Goal: Register for event/course

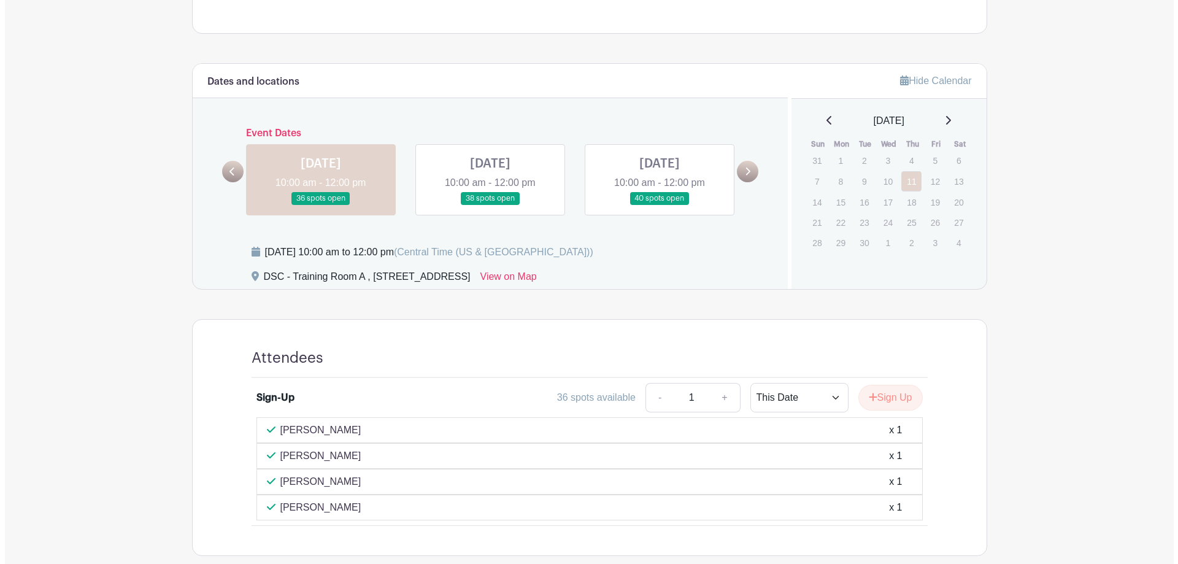
scroll to position [470, 0]
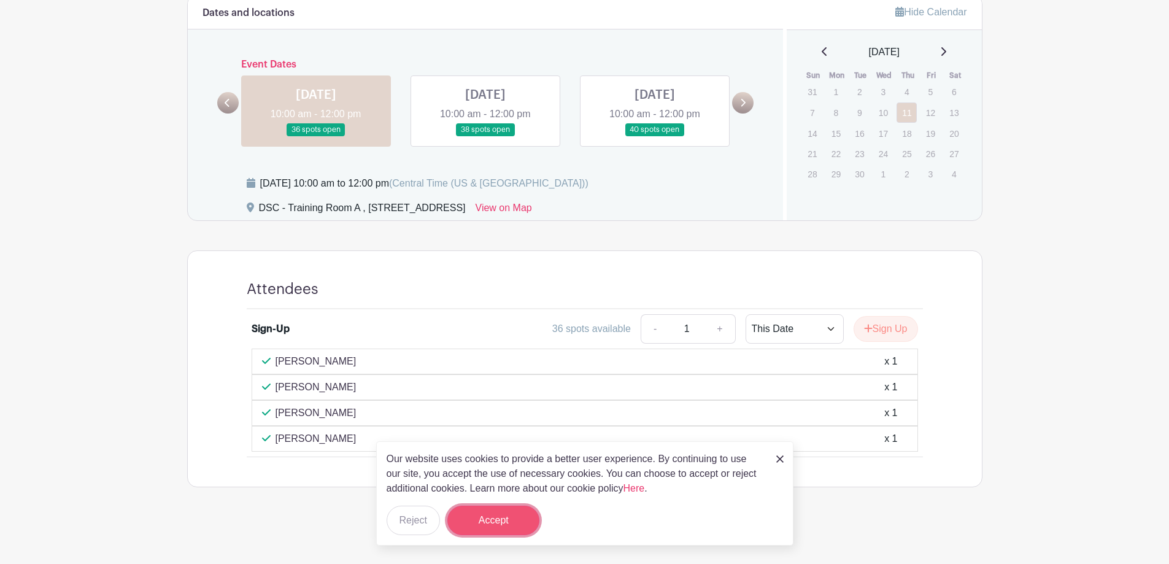
click at [501, 518] on button "Accept" at bounding box center [493, 520] width 92 height 29
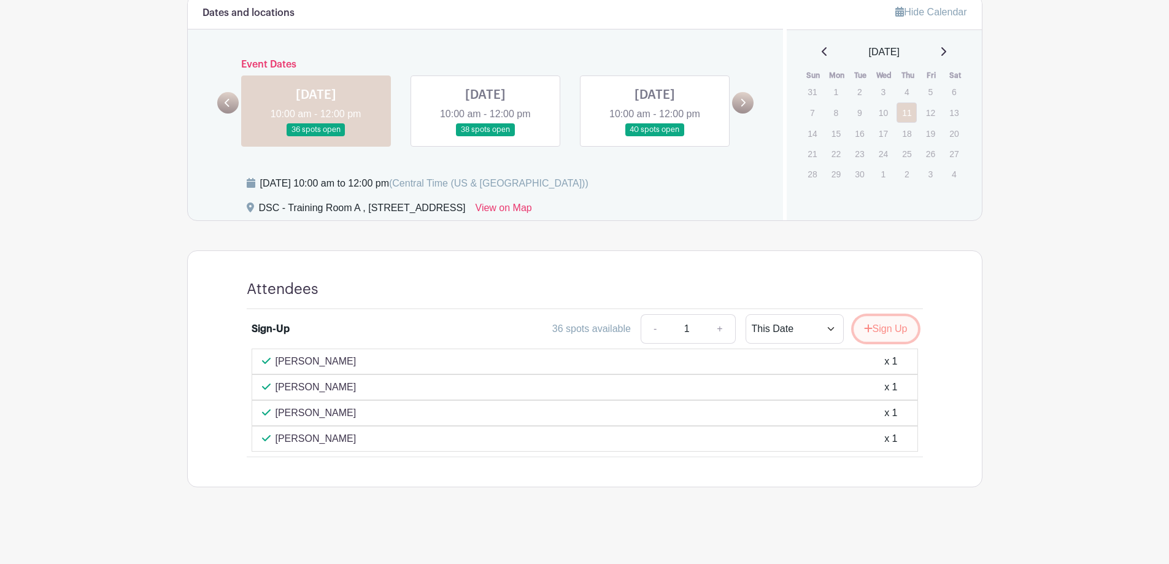
click at [878, 326] on button "Sign Up" at bounding box center [885, 329] width 64 height 26
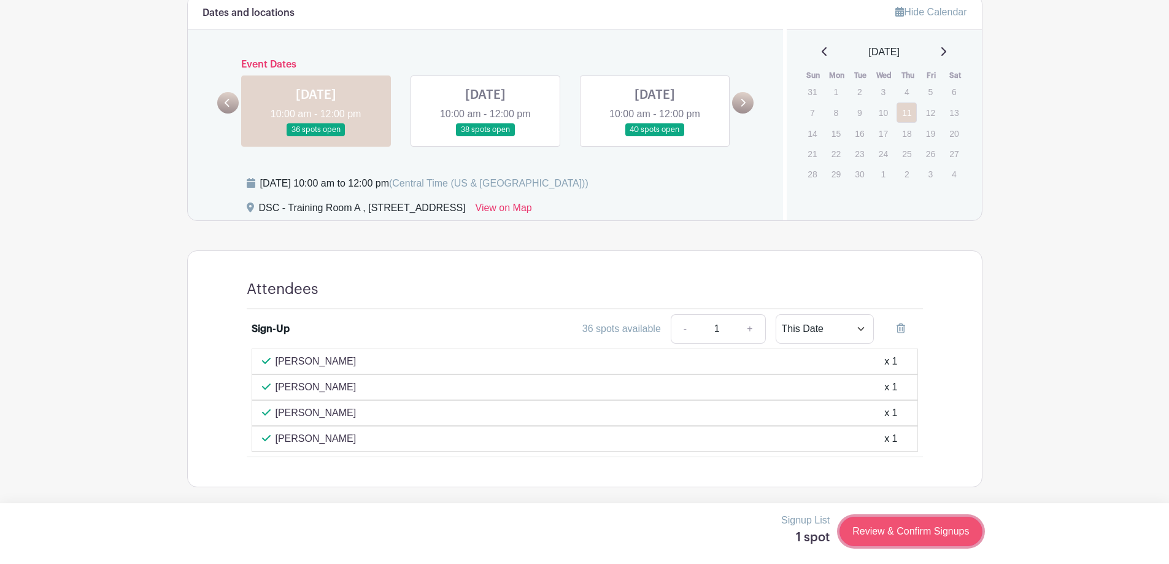
click at [888, 534] on link "Review & Confirm Signups" at bounding box center [910, 531] width 142 height 29
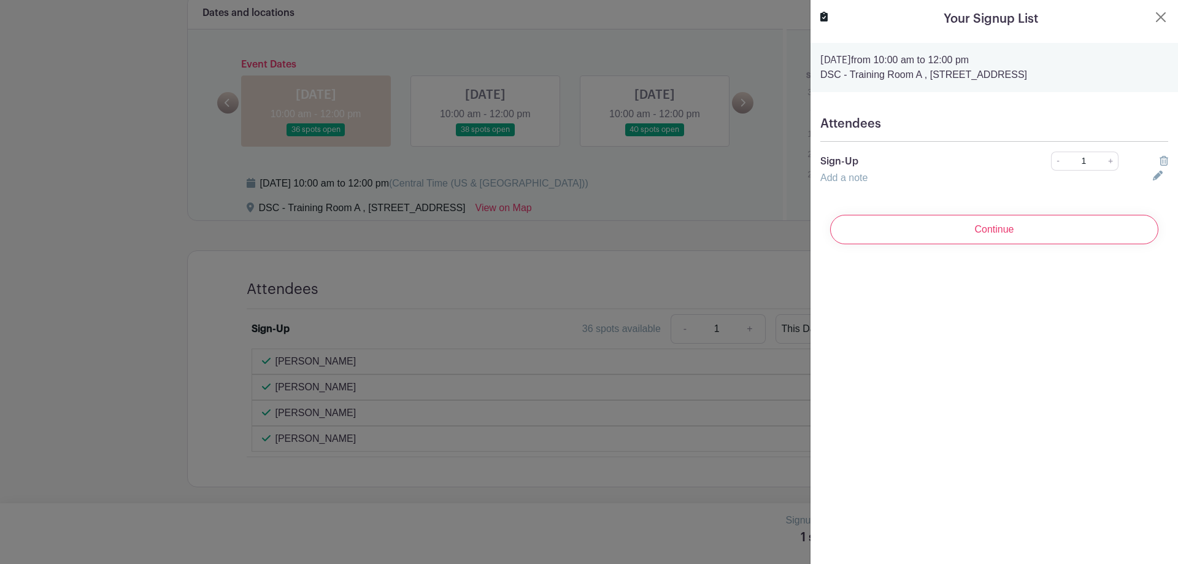
click at [1011, 227] on input "Continue" at bounding box center [994, 229] width 328 height 29
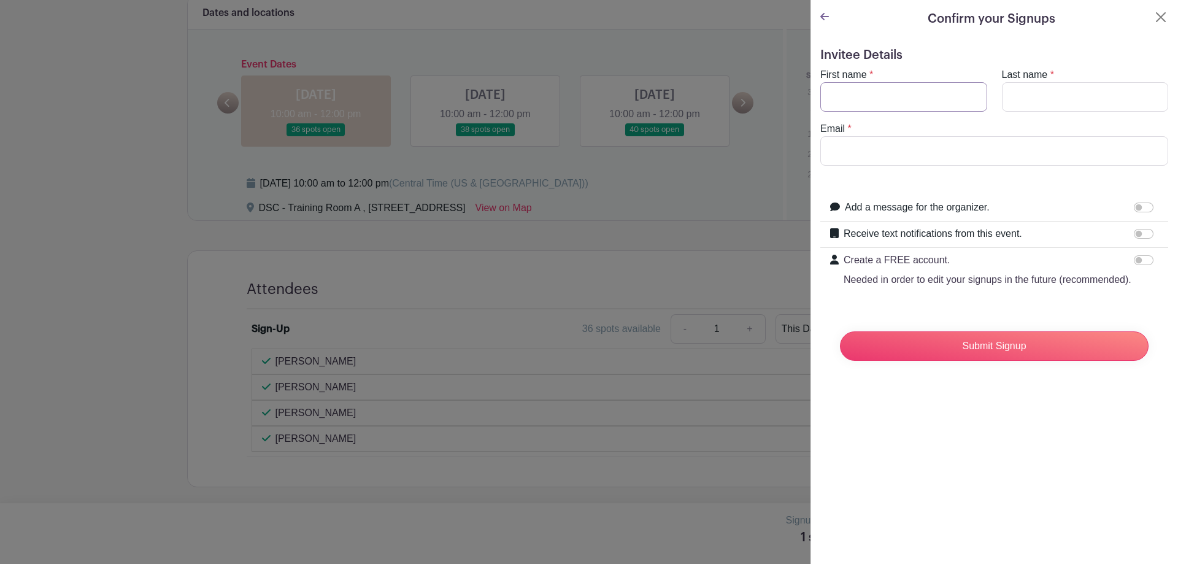
click at [875, 91] on input "First name" at bounding box center [903, 96] width 167 height 29
type input "[PERSON_NAME]"
type input "s"
type input "[EMAIL_ADDRESS][DOMAIN_NAME]"
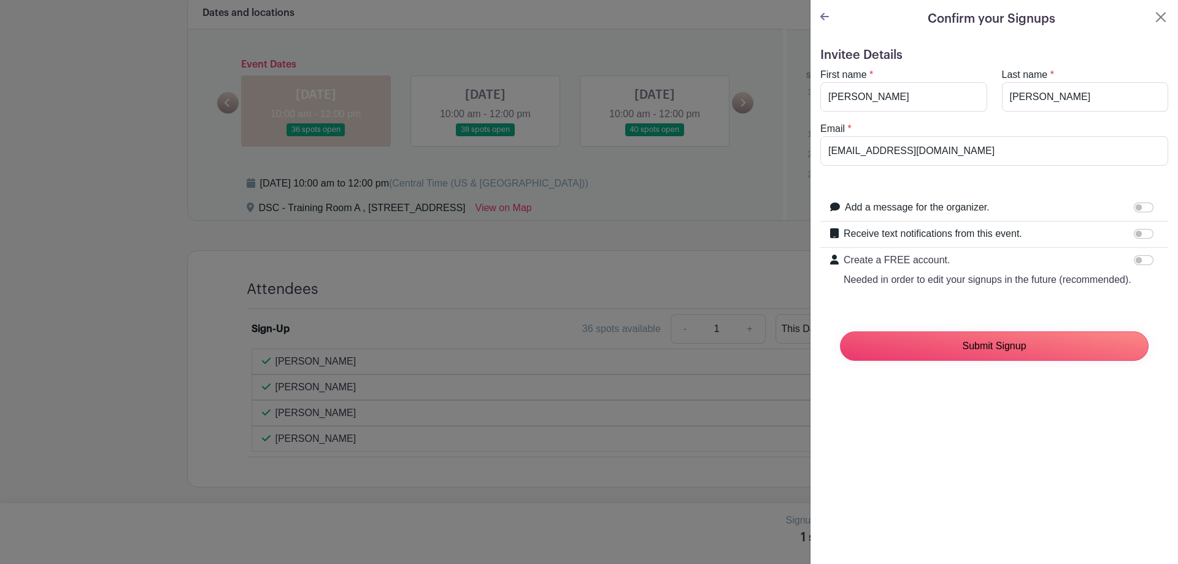
click at [1059, 357] on input "Submit Signup" at bounding box center [994, 345] width 309 height 29
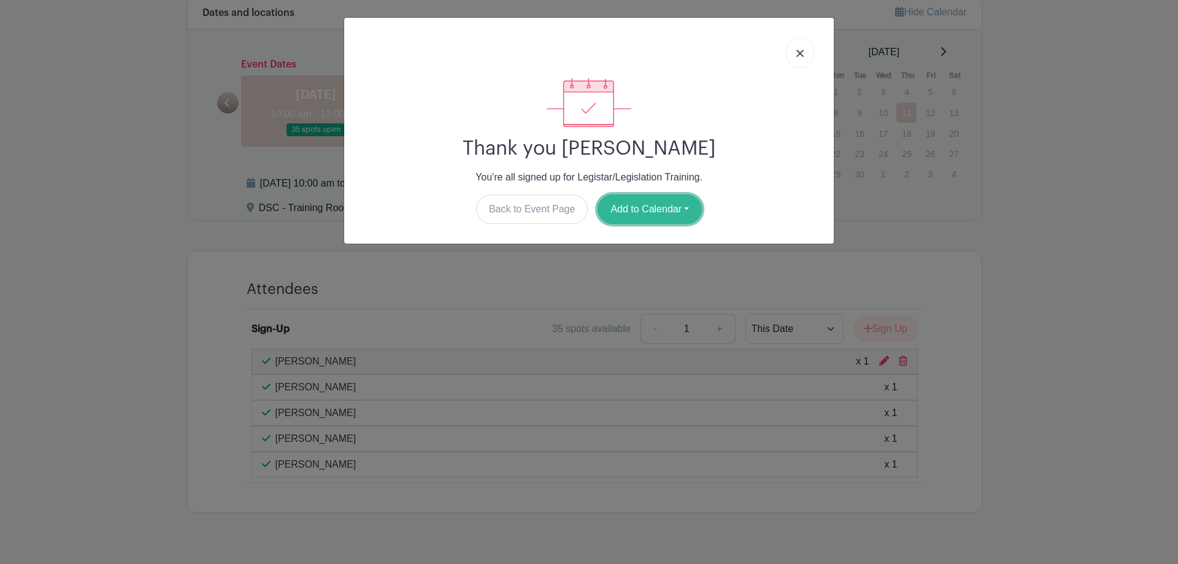
click at [669, 209] on button "Add to Calendar" at bounding box center [650, 208] width 104 height 29
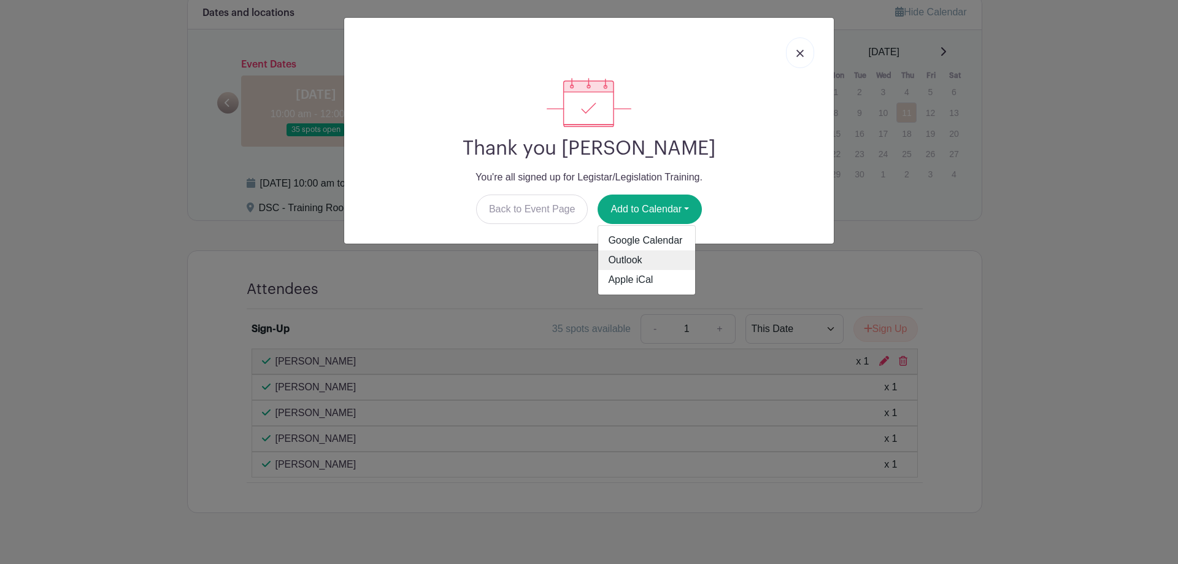
click at [658, 263] on link "Outlook" at bounding box center [646, 260] width 97 height 20
